Goal: Understand process/instructions

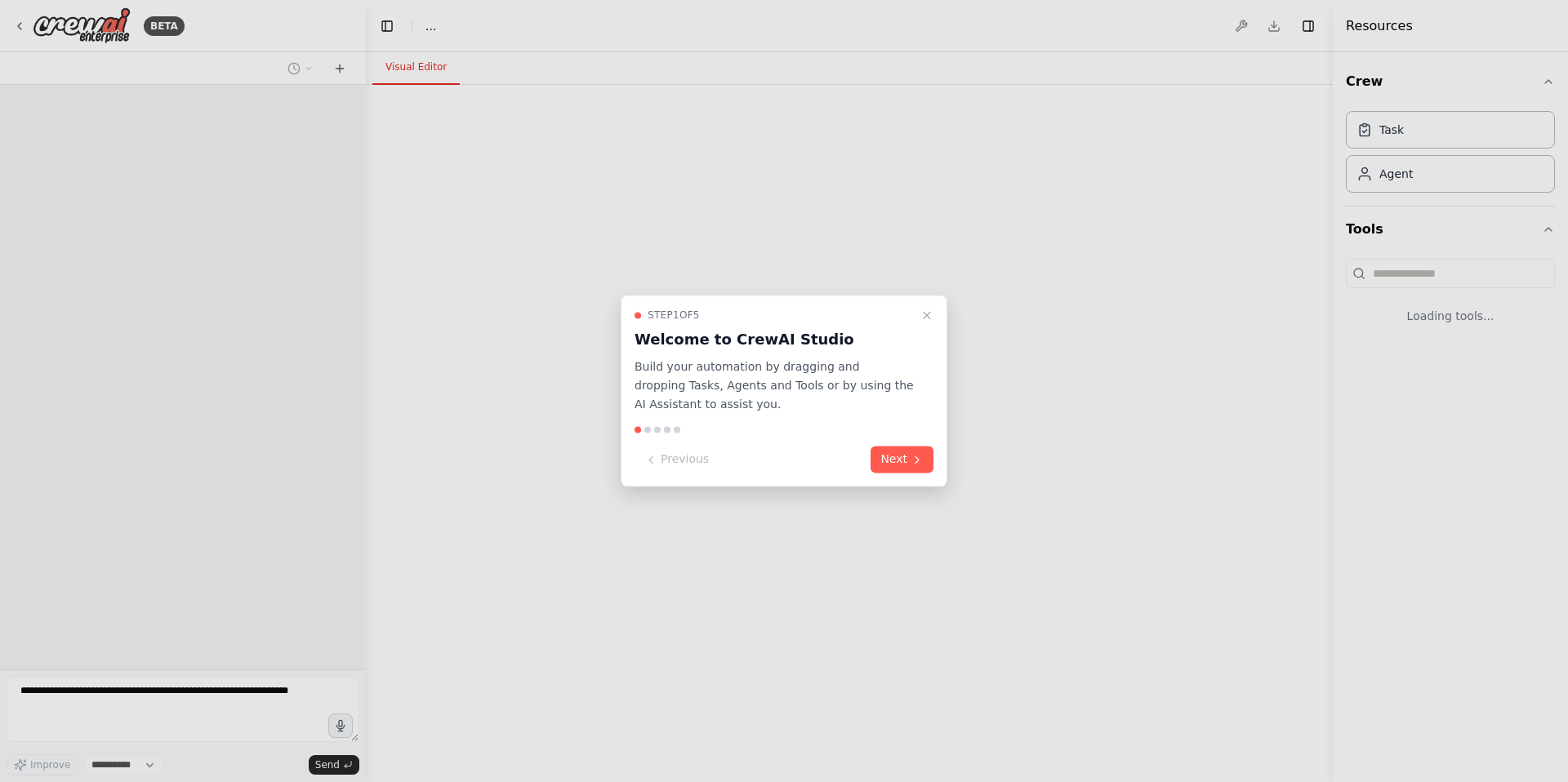
select select "****"
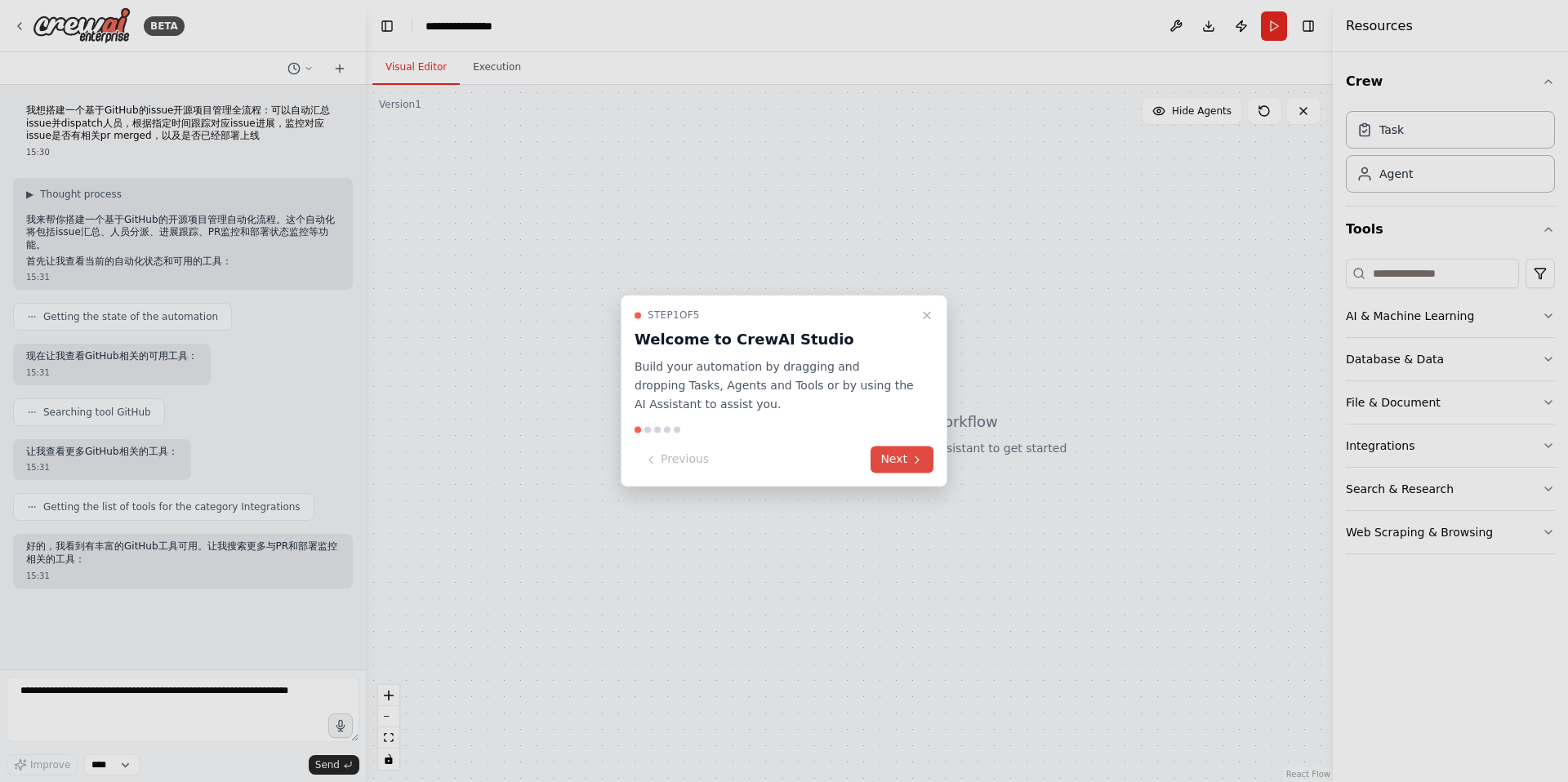
scroll to position [14, 0]
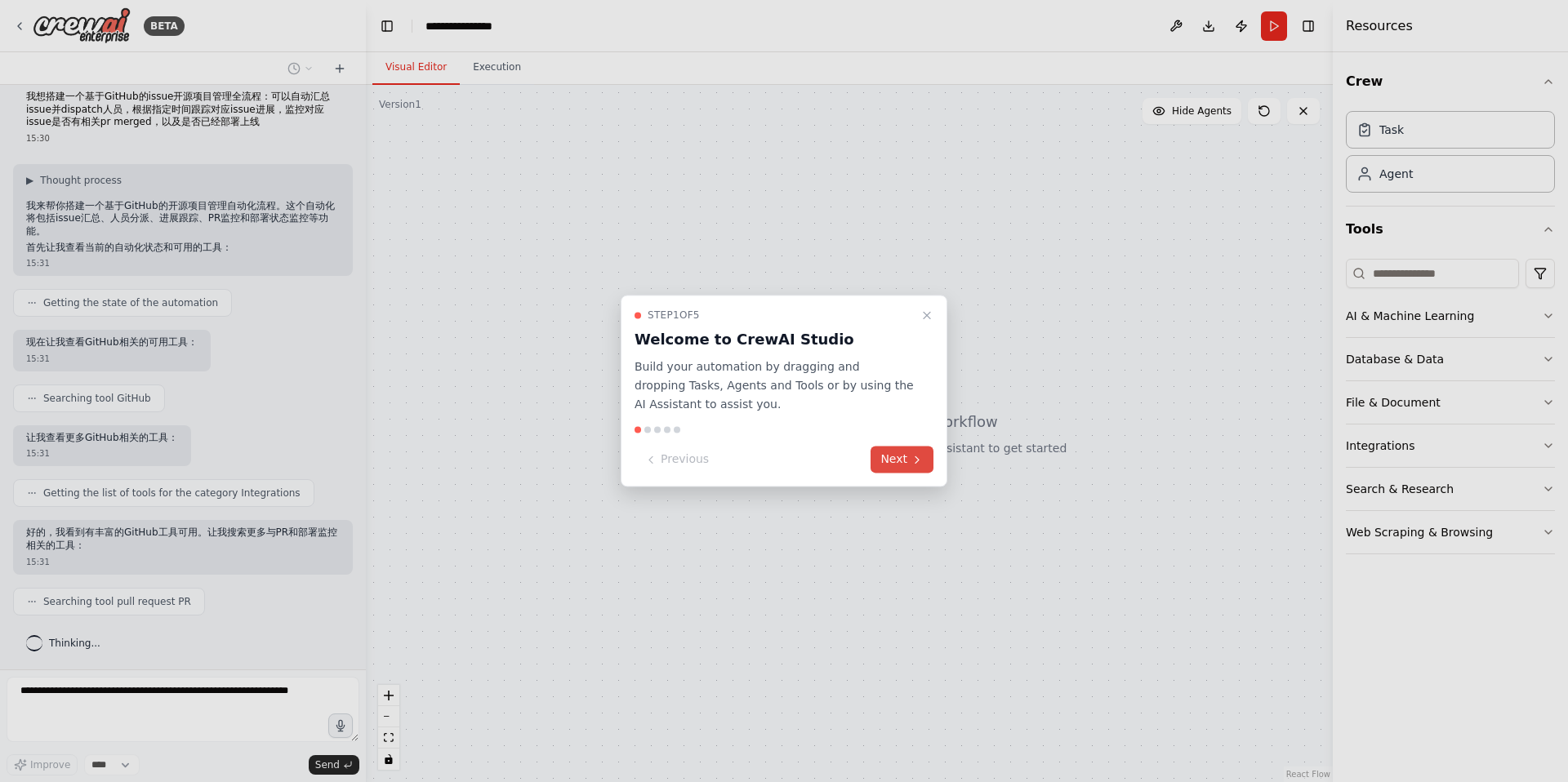
click at [904, 461] on button "Next" at bounding box center [901, 459] width 63 height 27
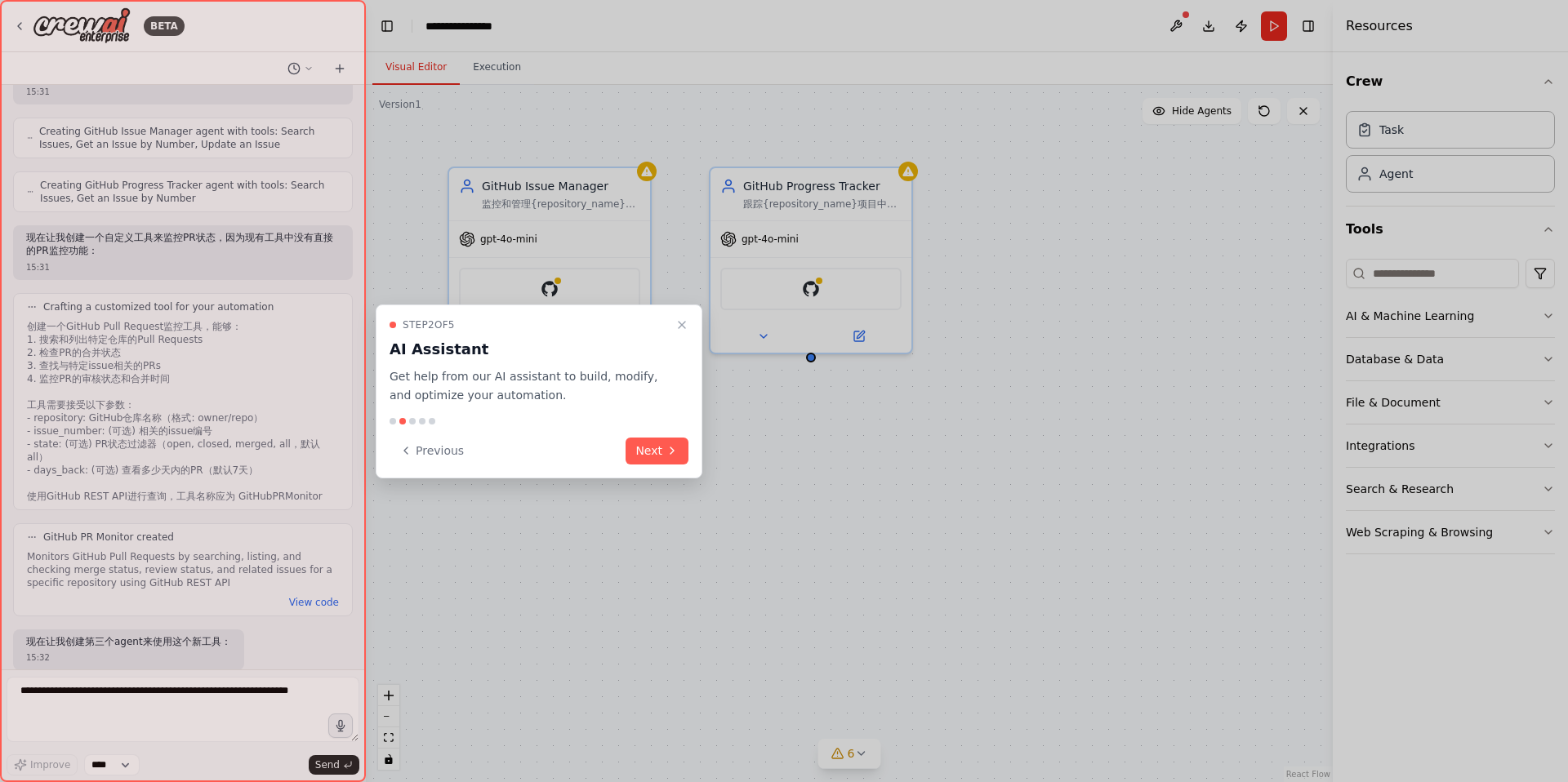
scroll to position [783, 0]
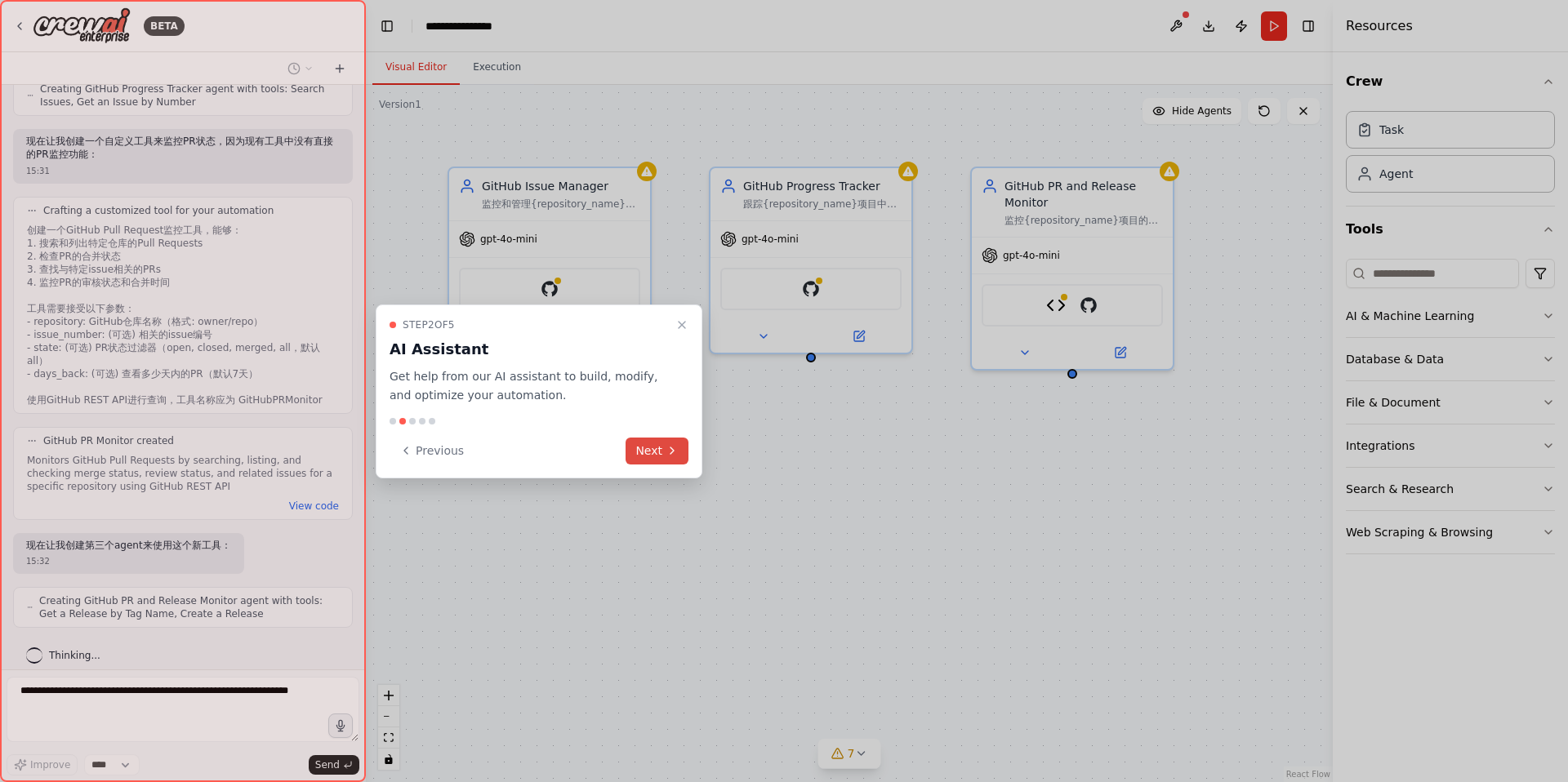
click at [663, 455] on button "Next" at bounding box center [656, 450] width 63 height 27
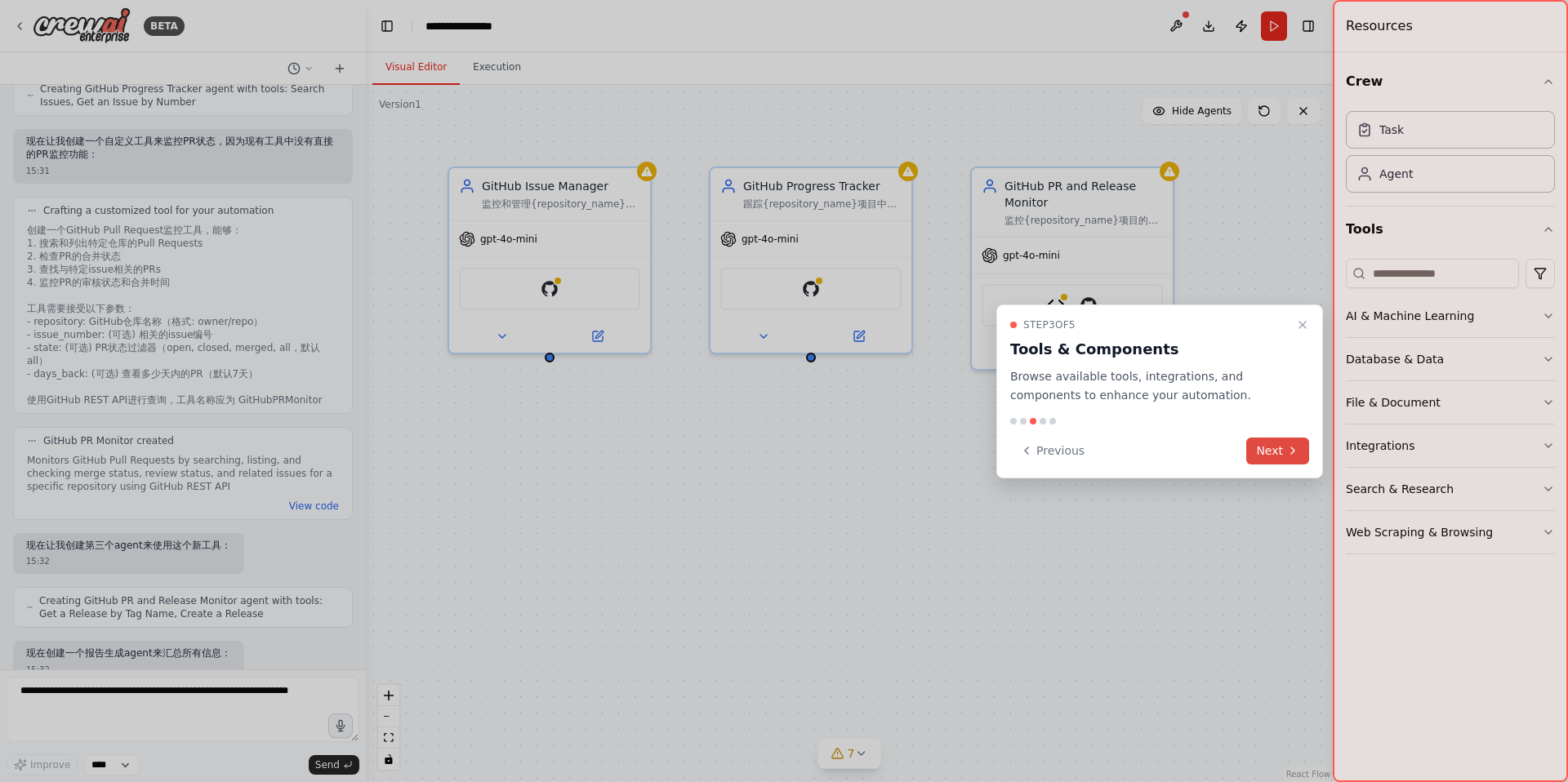
scroll to position [891, 0]
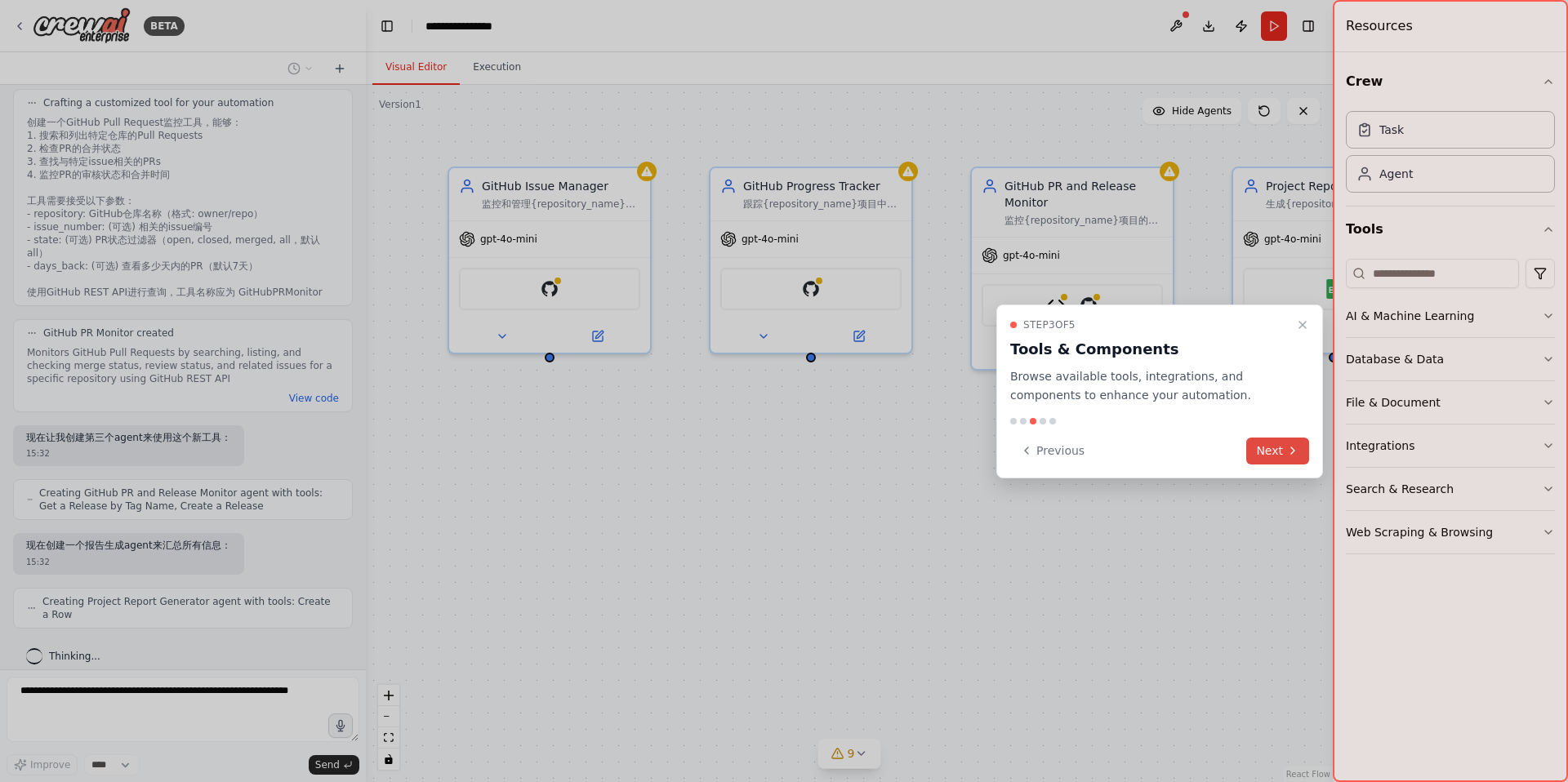
click at [1271, 447] on button "Next" at bounding box center [1277, 450] width 63 height 27
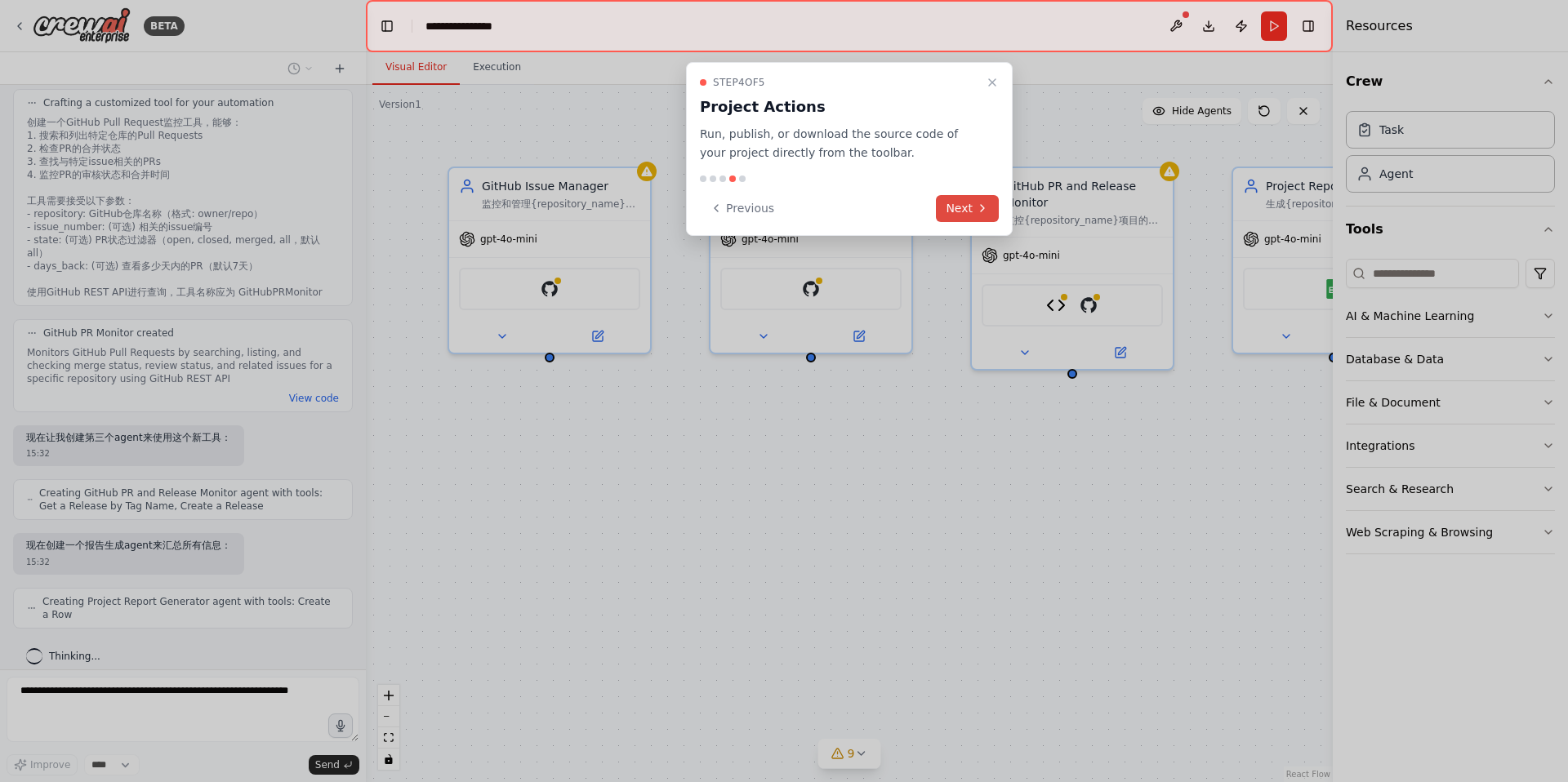
click at [978, 214] on icon at bounding box center [982, 208] width 13 height 13
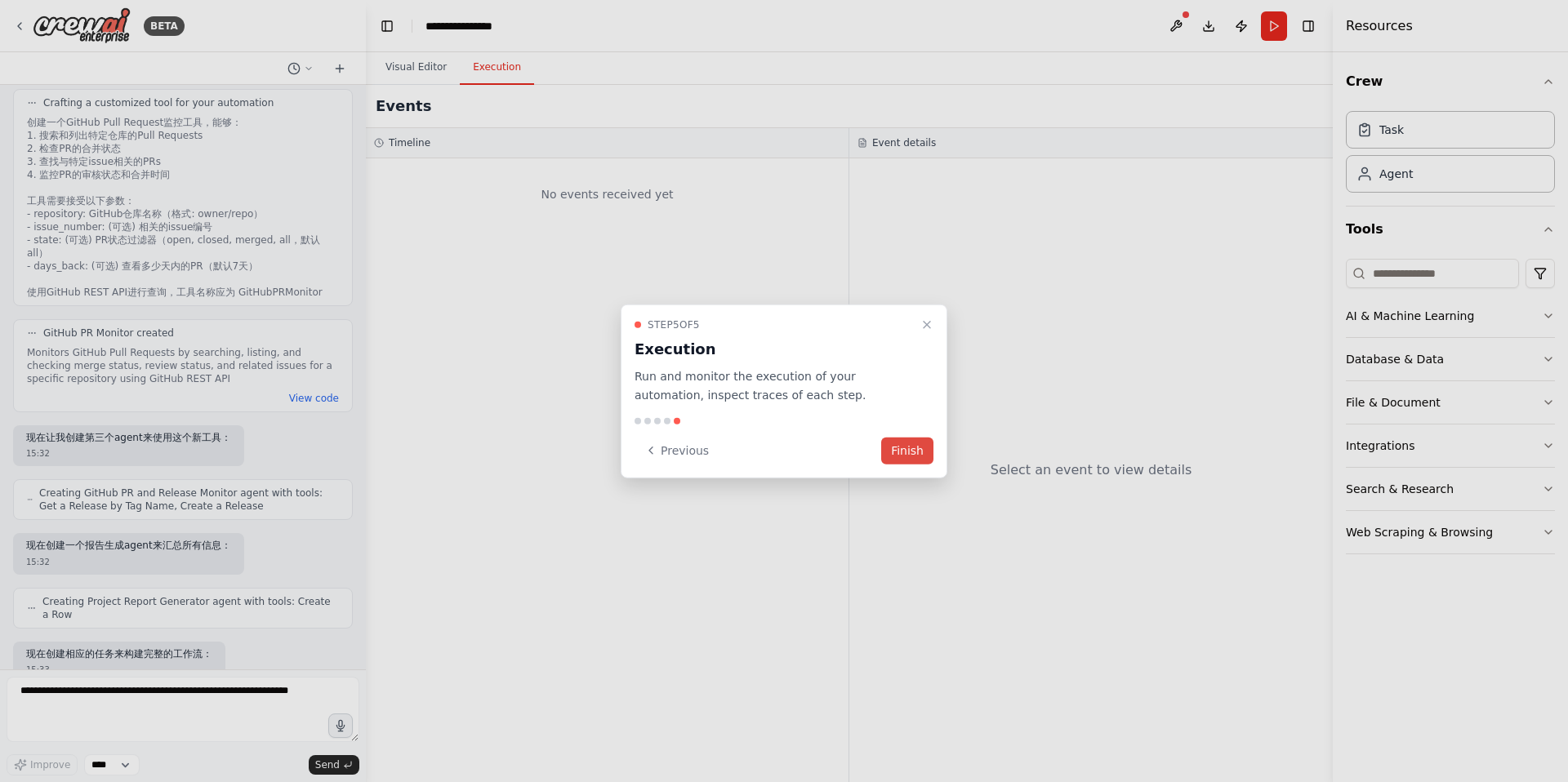
scroll to position [986, 0]
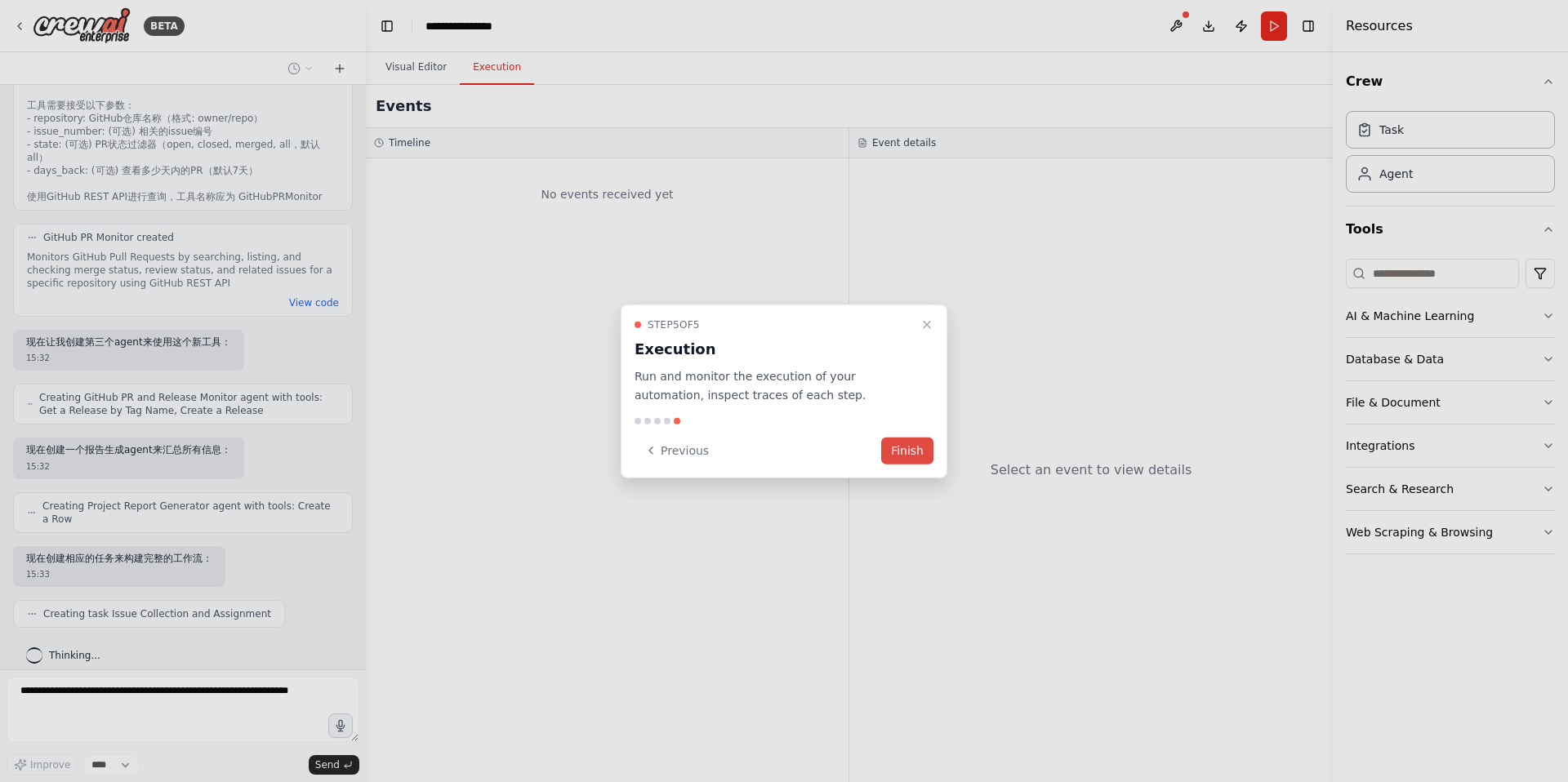
click at [921, 440] on button "Finish" at bounding box center [907, 450] width 53 height 27
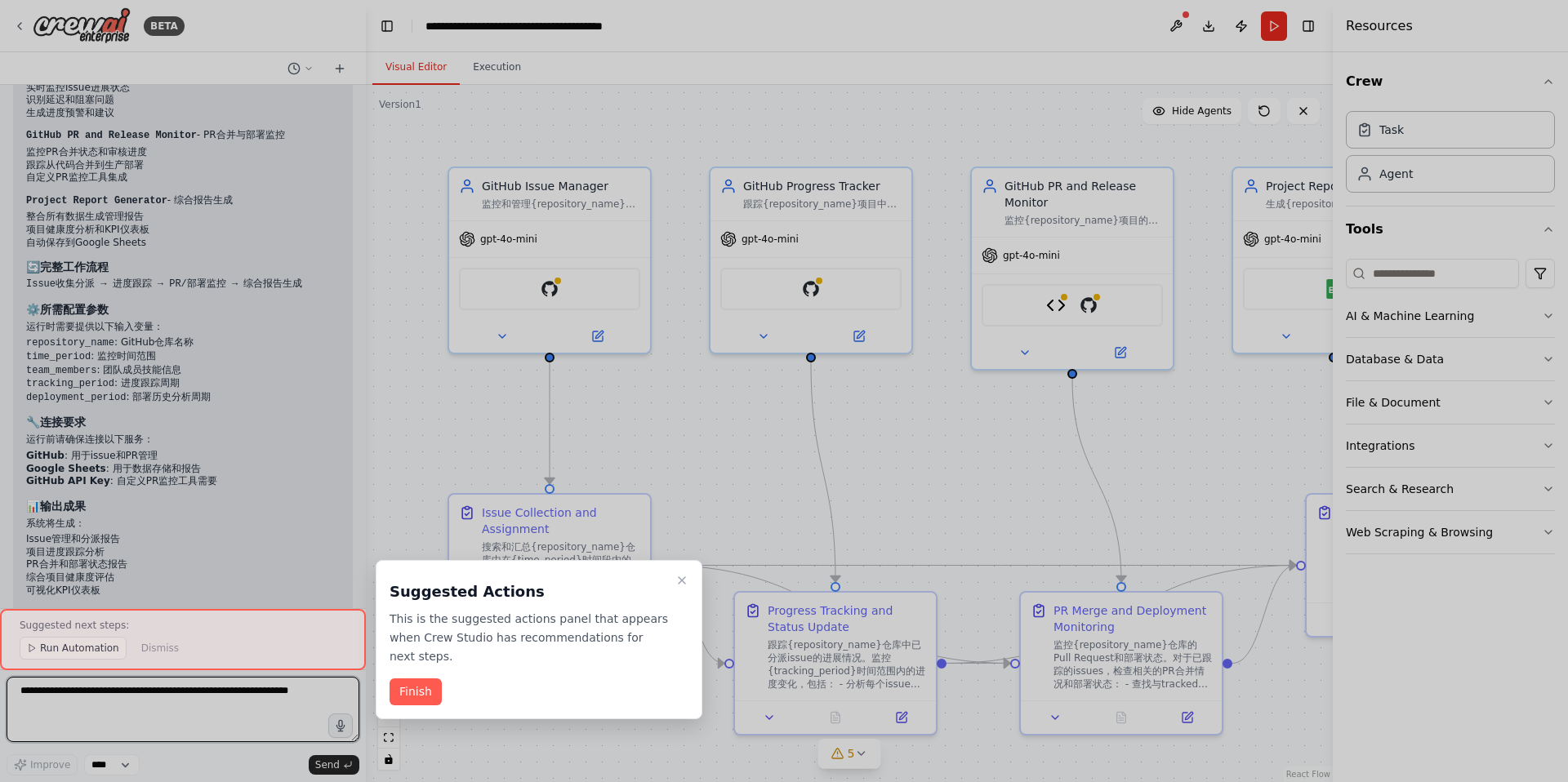
scroll to position [2014, 0]
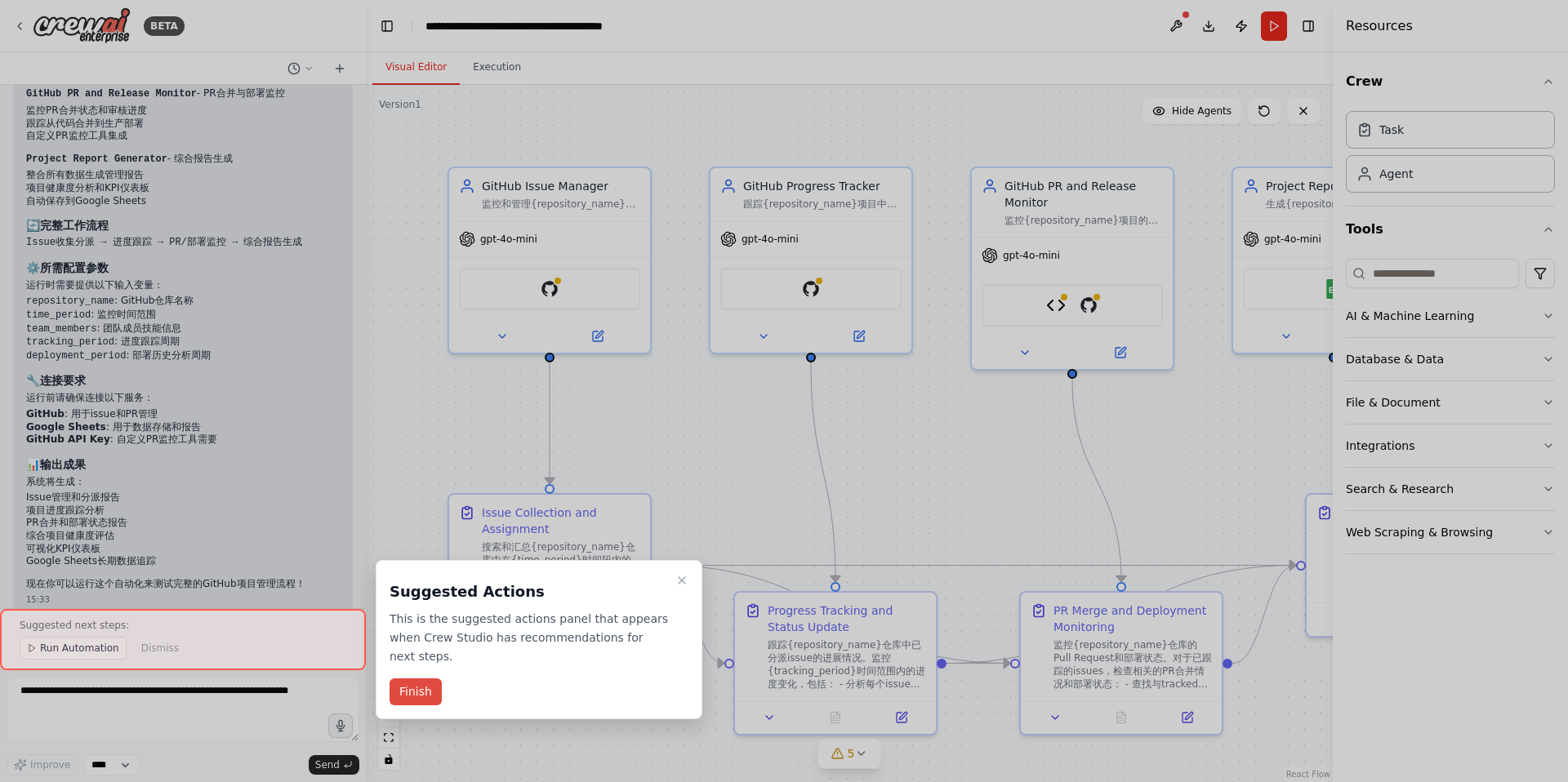
click at [434, 684] on button "Finish" at bounding box center [415, 692] width 53 height 27
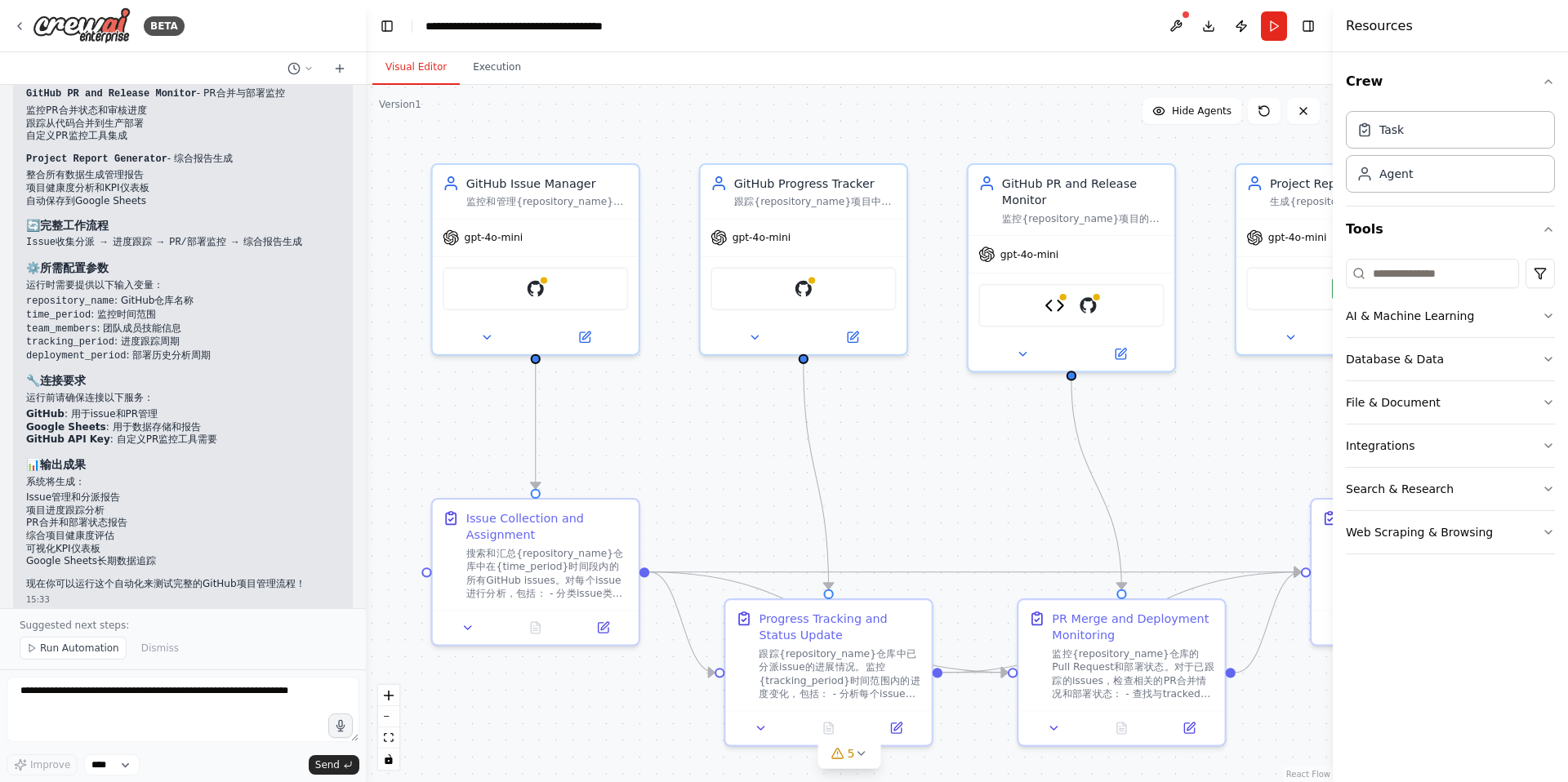
click at [1176, 436] on div ".deletable-edge-delete-btn { width: 20px; height: 20px; border: 0px solid #ffff…" at bounding box center [849, 433] width 967 height 697
click at [861, 756] on icon at bounding box center [860, 753] width 13 height 13
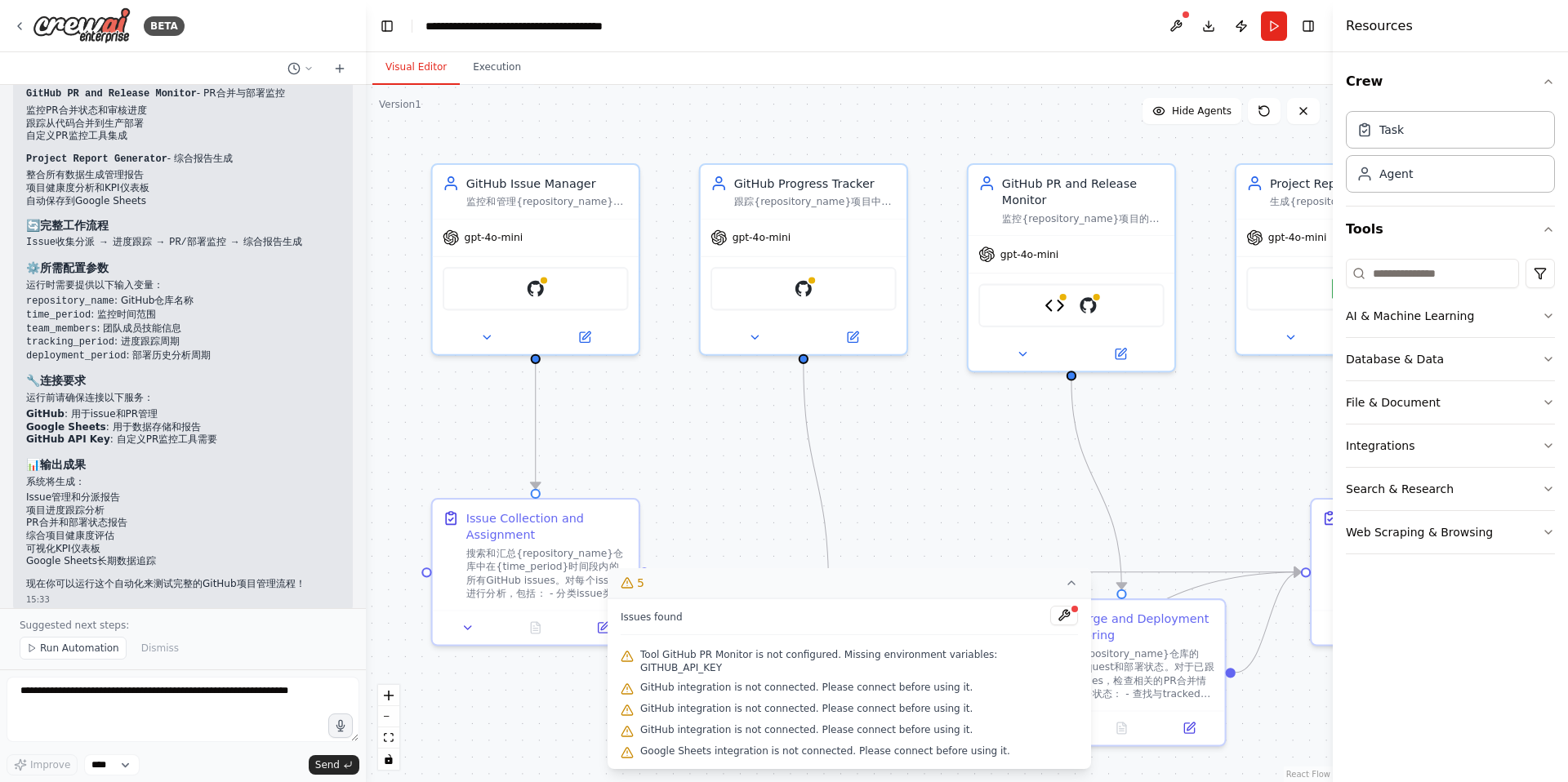
click at [936, 462] on div ".deletable-edge-delete-btn { width: 20px; height: 20px; border: 0px solid #ffff…" at bounding box center [849, 433] width 967 height 697
click at [1551, 84] on icon "button" at bounding box center [1547, 81] width 13 height 13
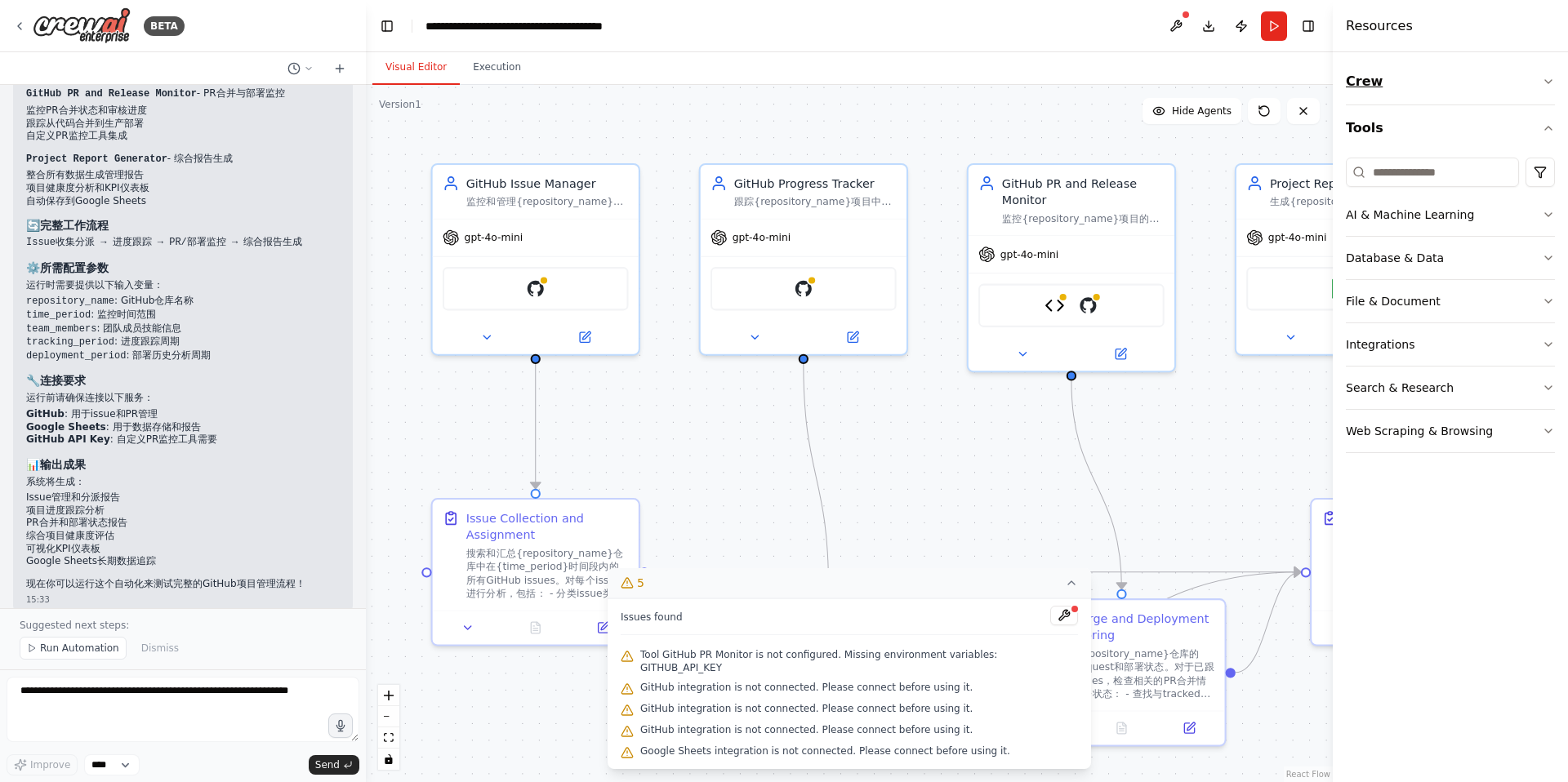
click at [1551, 84] on icon "button" at bounding box center [1547, 81] width 13 height 13
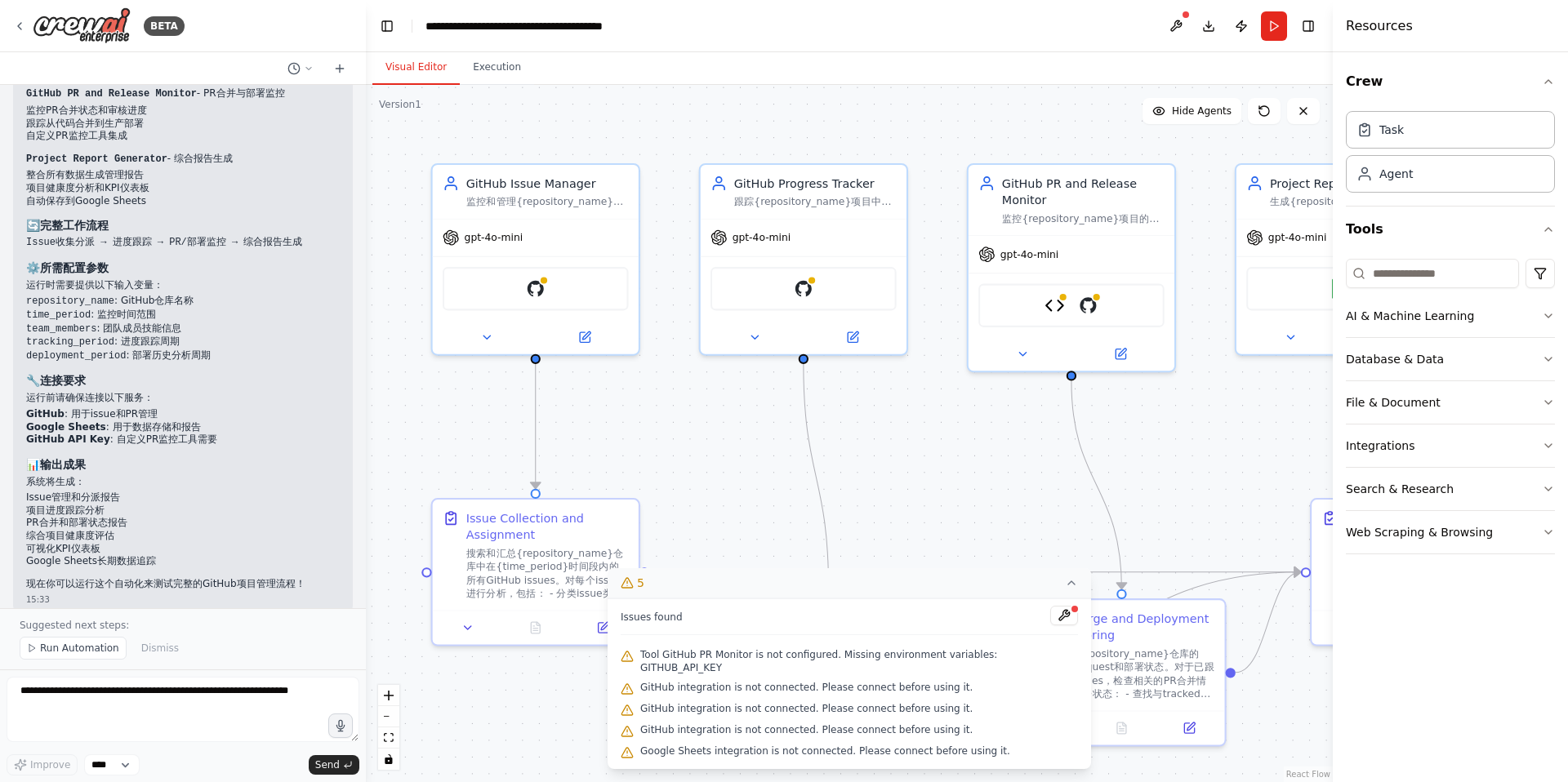
click at [366, 127] on div ".deletable-edge-delete-btn { width: 20px; height: 20px; border: 0px solid #ffff…" at bounding box center [849, 433] width 967 height 697
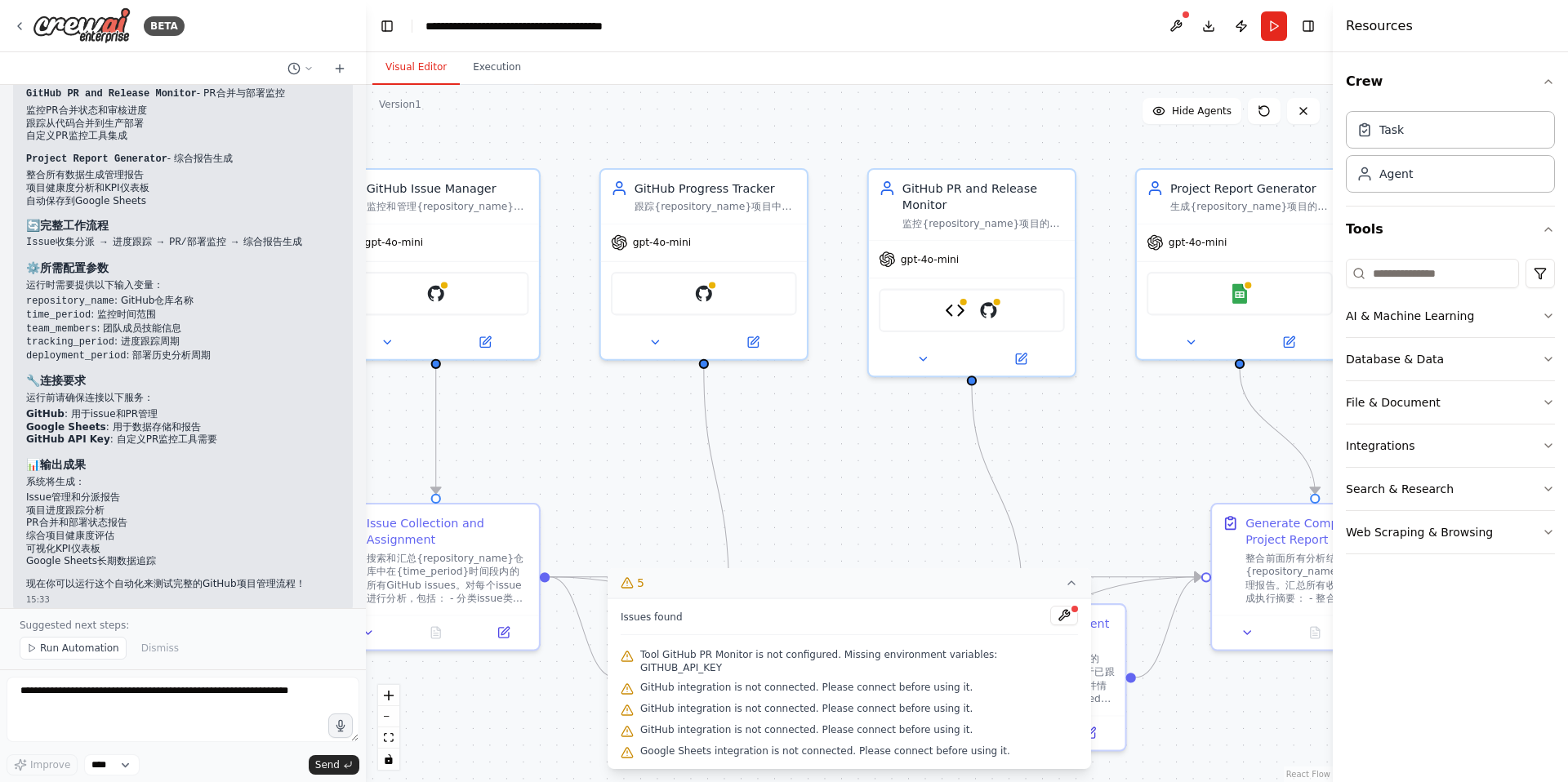
drag, startPoint x: 685, startPoint y: 119, endPoint x: 585, endPoint y: 121, distance: 100.0
click at [585, 121] on div ".deletable-edge-delete-btn { width: 20px; height: 20px; border: 0px solid #ffff…" at bounding box center [849, 433] width 967 height 697
click at [1065, 589] on icon at bounding box center [1071, 582] width 13 height 13
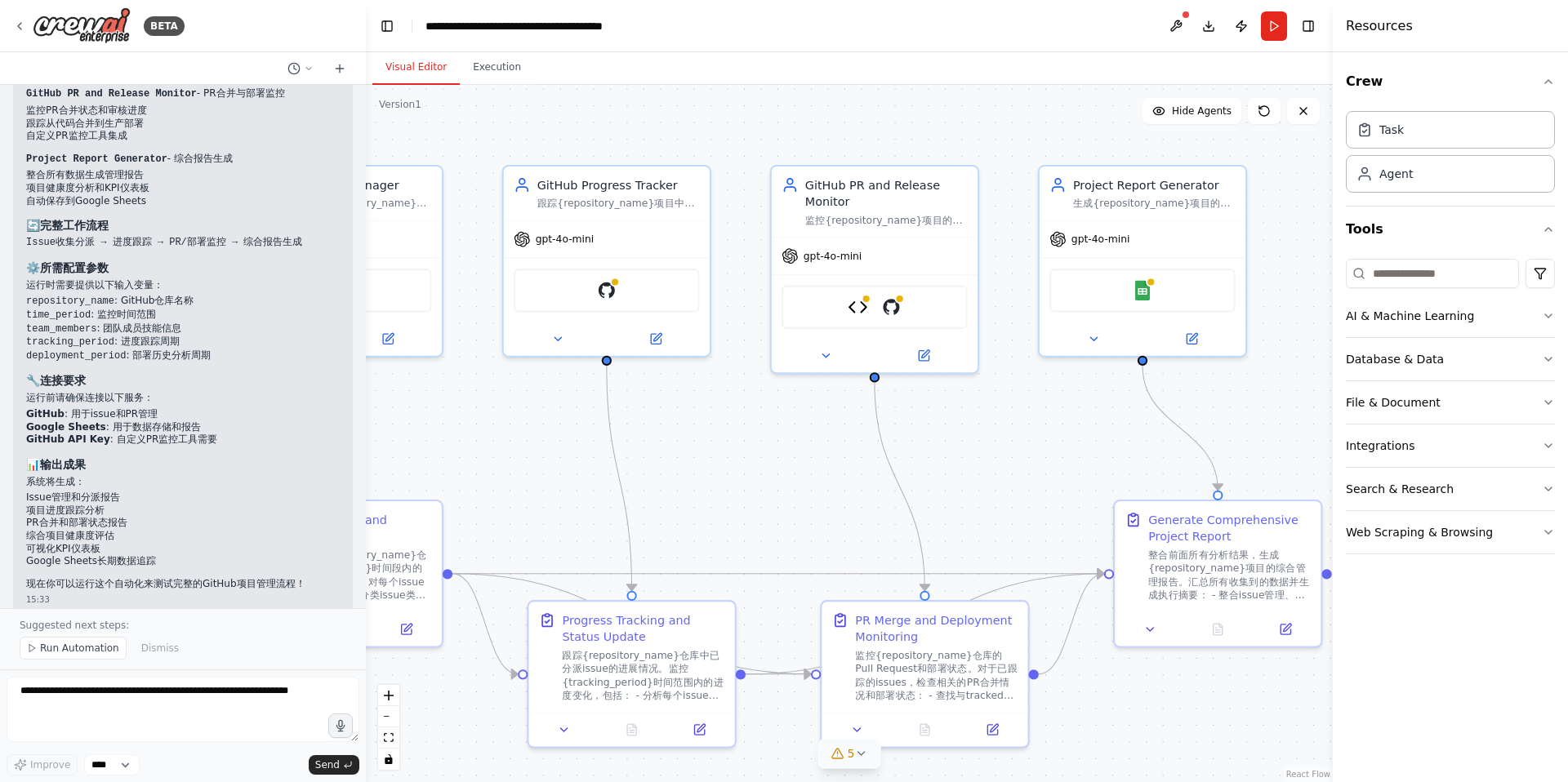
drag, startPoint x: 849, startPoint y: 431, endPoint x: 754, endPoint y: 430, distance: 95.0
click at [754, 430] on div ".deletable-edge-delete-btn { width: 20px; height: 20px; border: 0px solid #ffff…" at bounding box center [849, 433] width 967 height 697
click at [18, 23] on icon at bounding box center [19, 26] width 13 height 13
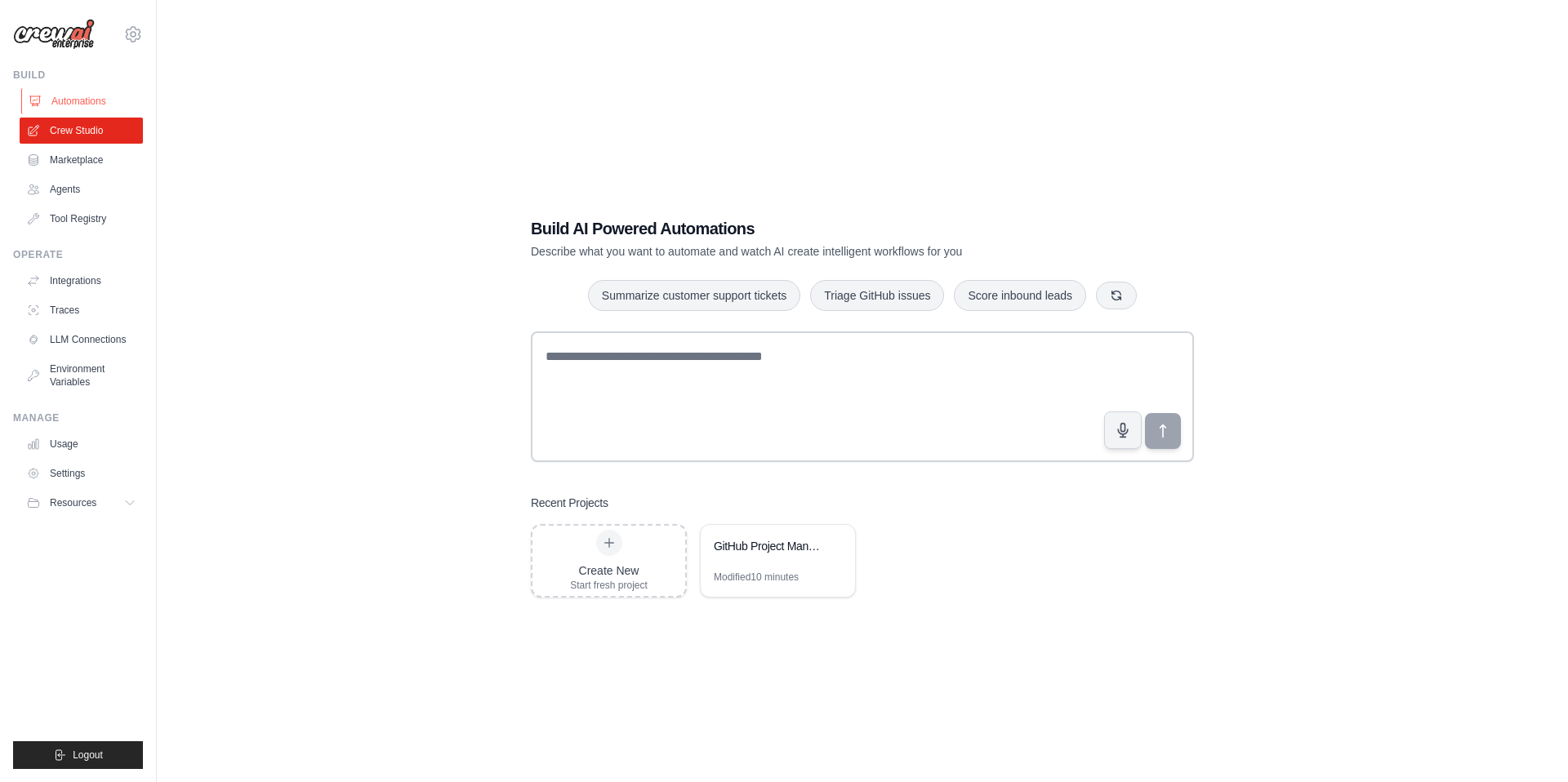
click at [90, 102] on link "Automations" at bounding box center [83, 101] width 123 height 26
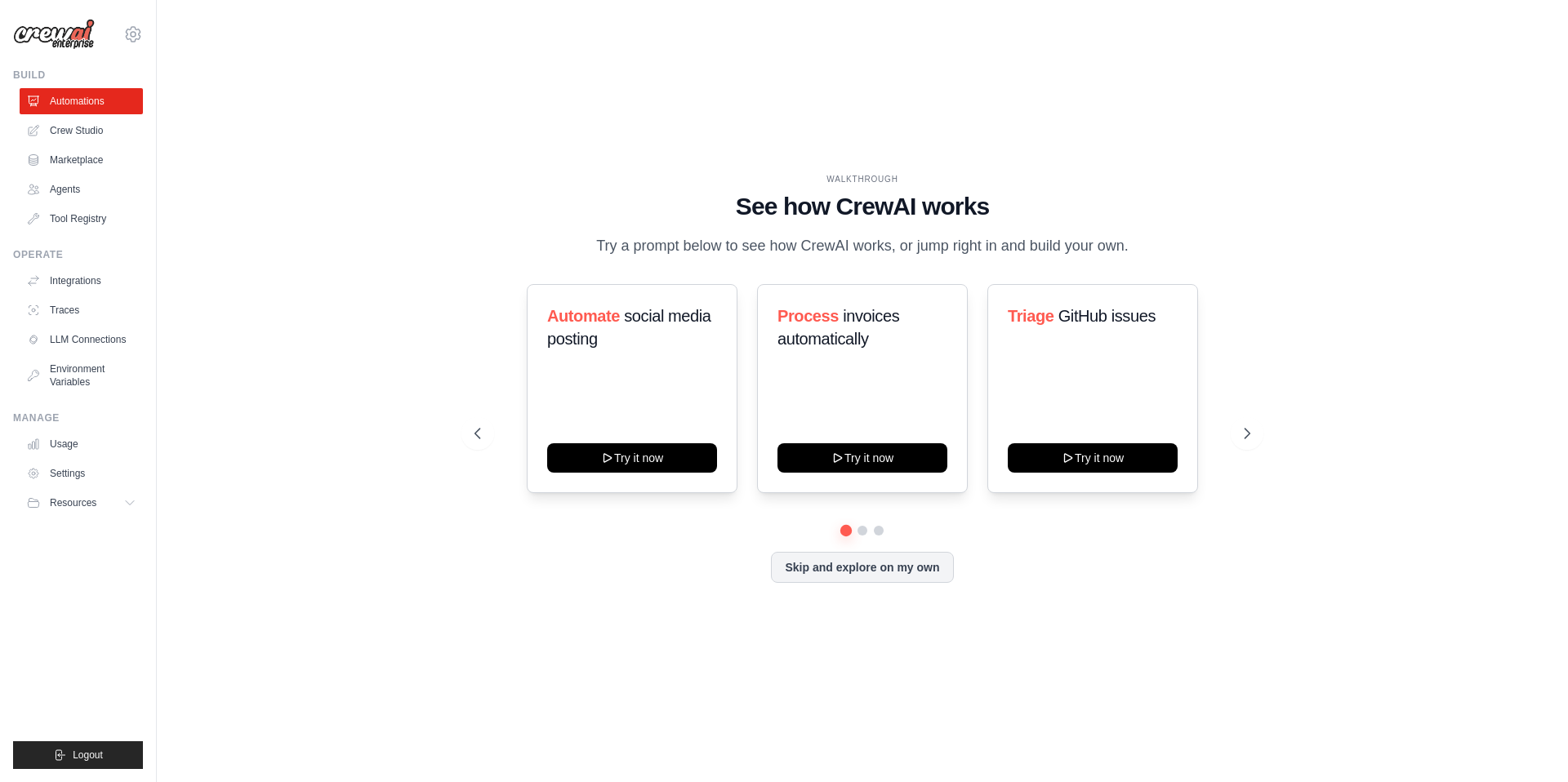
click at [69, 38] on img at bounding box center [53, 34] width 82 height 31
click at [133, 36] on icon at bounding box center [134, 34] width 5 height 5
click at [326, 186] on div "WALKTHROUGH See how [PERSON_NAME] works Try a prompt below to see how [PERSON_N…" at bounding box center [862, 391] width 1359 height 749
